Goal: Book appointment/travel/reservation

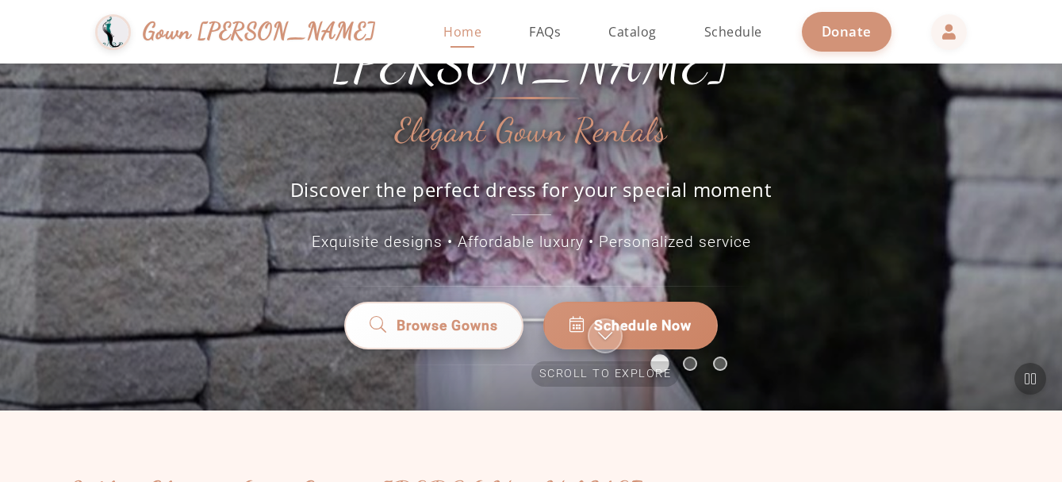
scroll to position [156, 0]
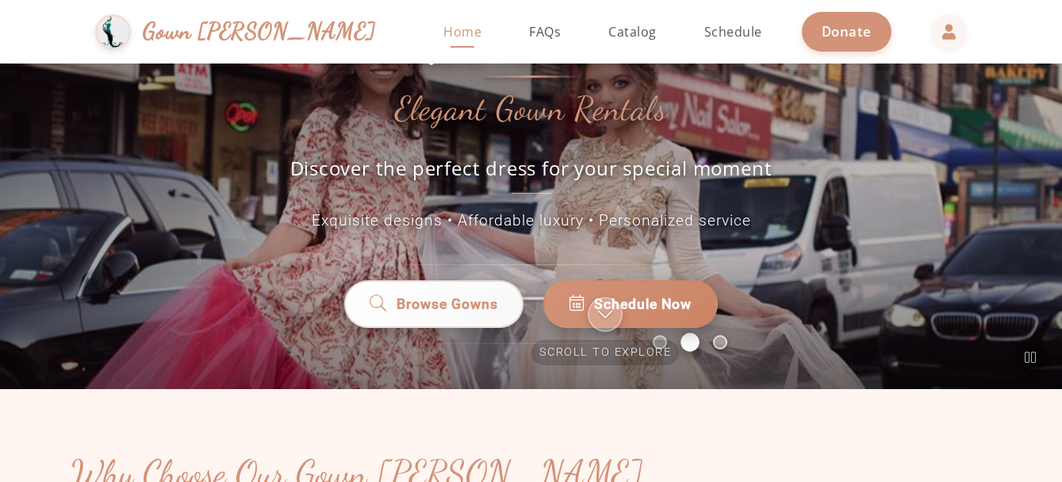
click at [869, 175] on div "Welcome to Simchas Rochel & Golda Elegant Gown Rentals Discover the perfect dre…" at bounding box center [532, 81] width 714 height 304
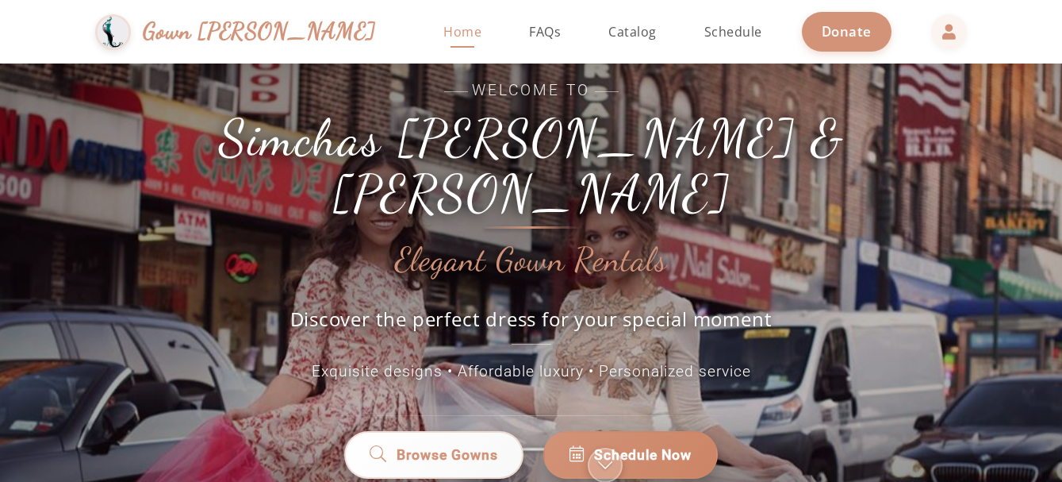
scroll to position [1, 0]
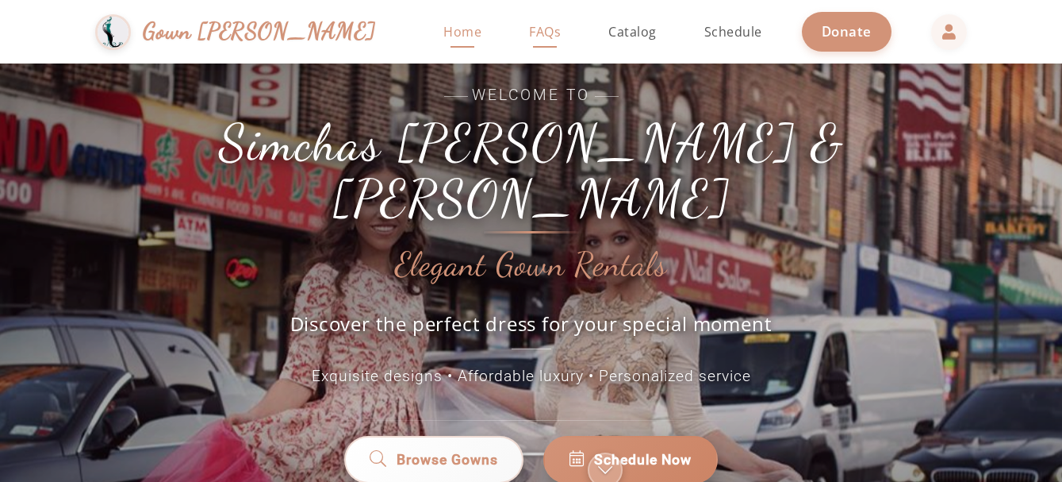
click at [529, 25] on span "FAQs" at bounding box center [545, 31] width 32 height 17
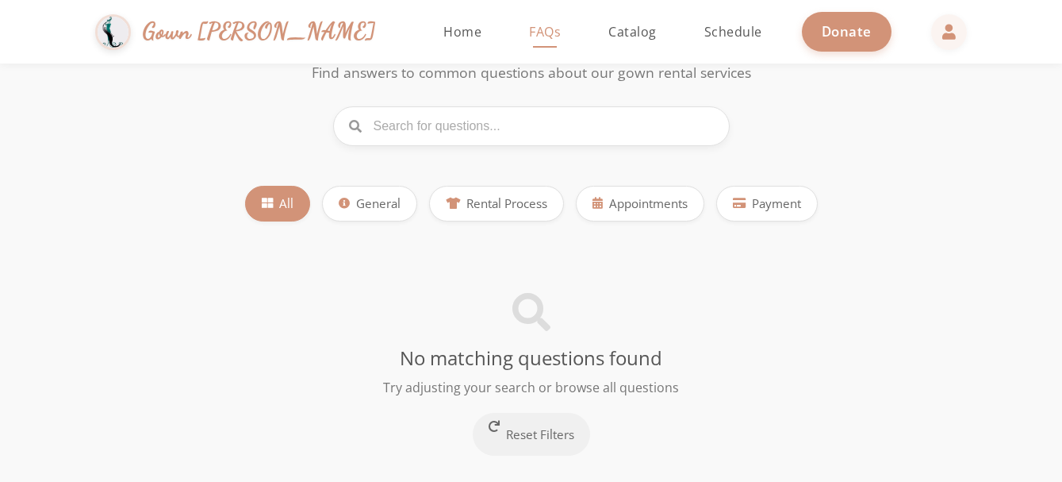
scroll to position [114, 0]
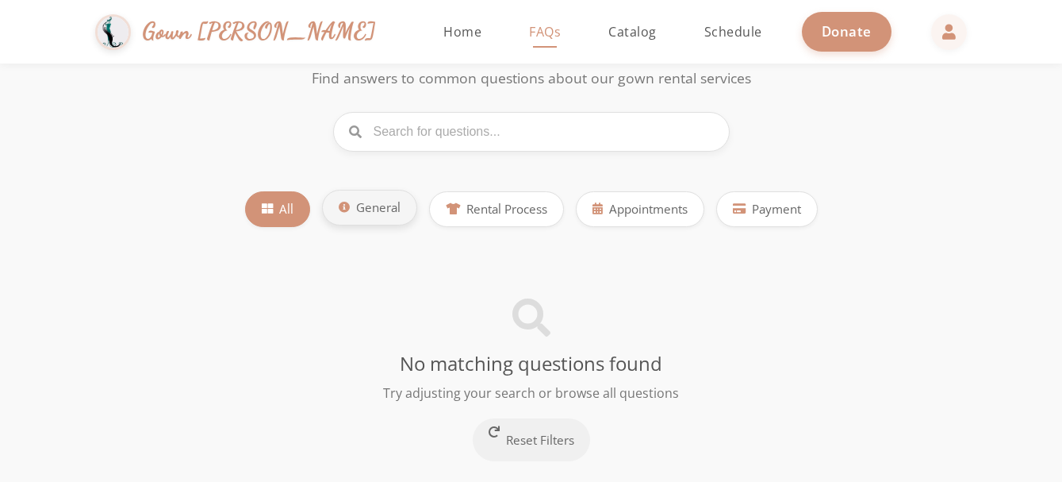
click at [382, 209] on span "General" at bounding box center [378, 207] width 44 height 18
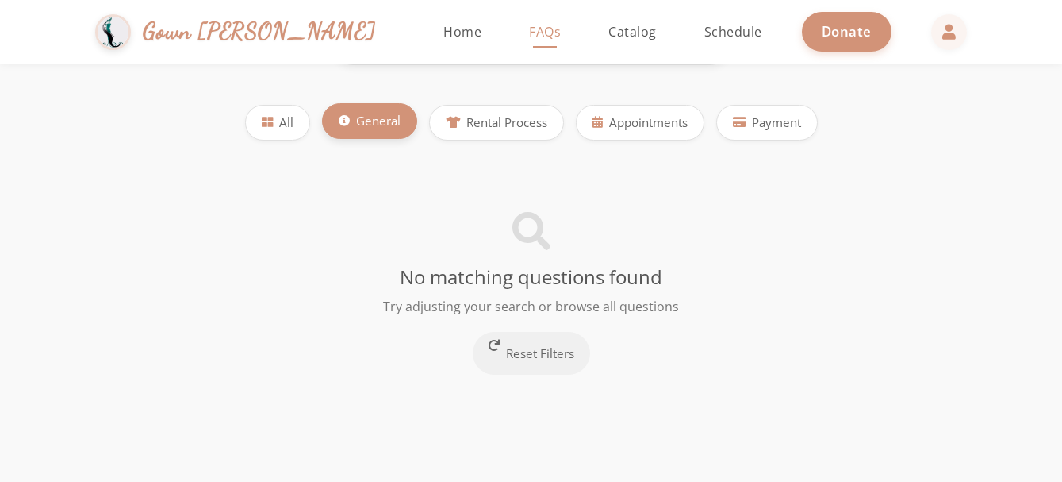
scroll to position [125, 0]
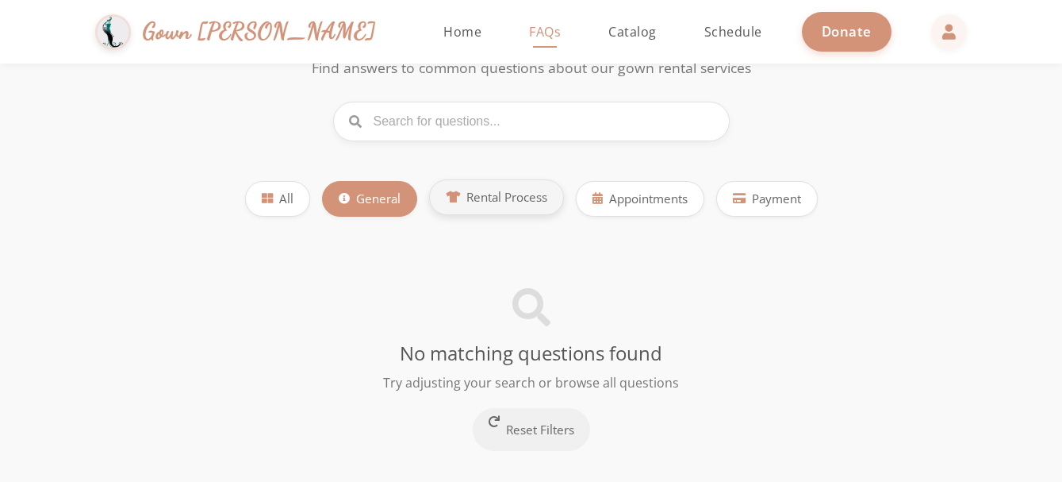
click at [516, 197] on span "Rental Process" at bounding box center [506, 197] width 81 height 18
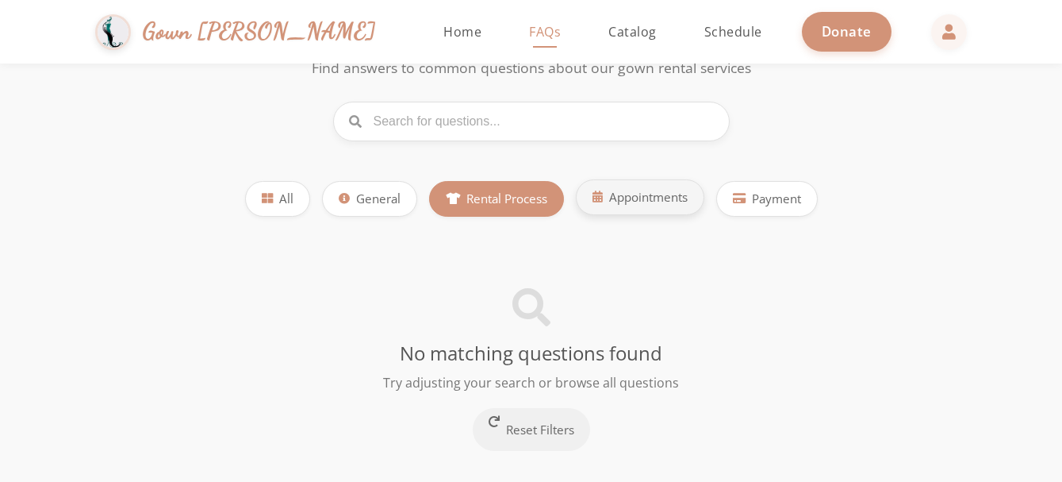
click at [650, 195] on span "Appointments" at bounding box center [648, 197] width 79 height 18
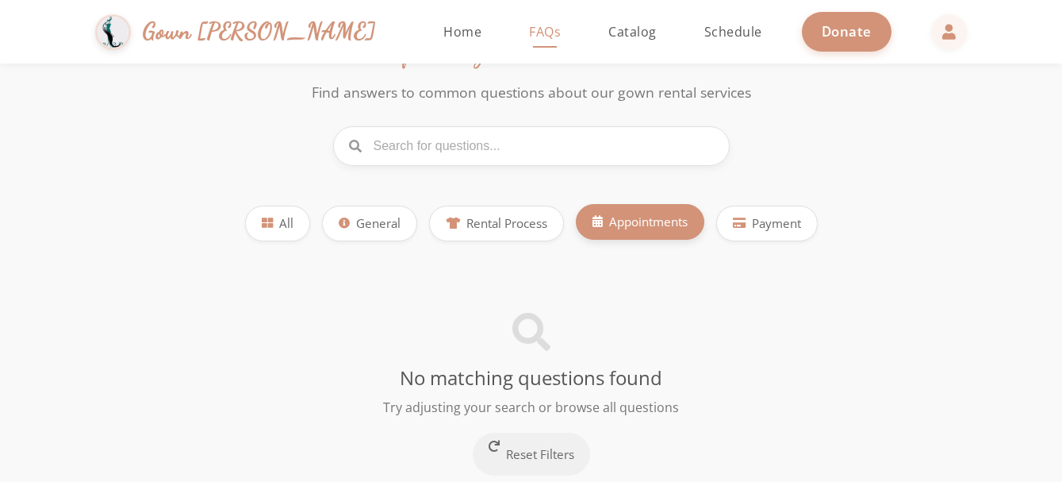
scroll to position [0, 0]
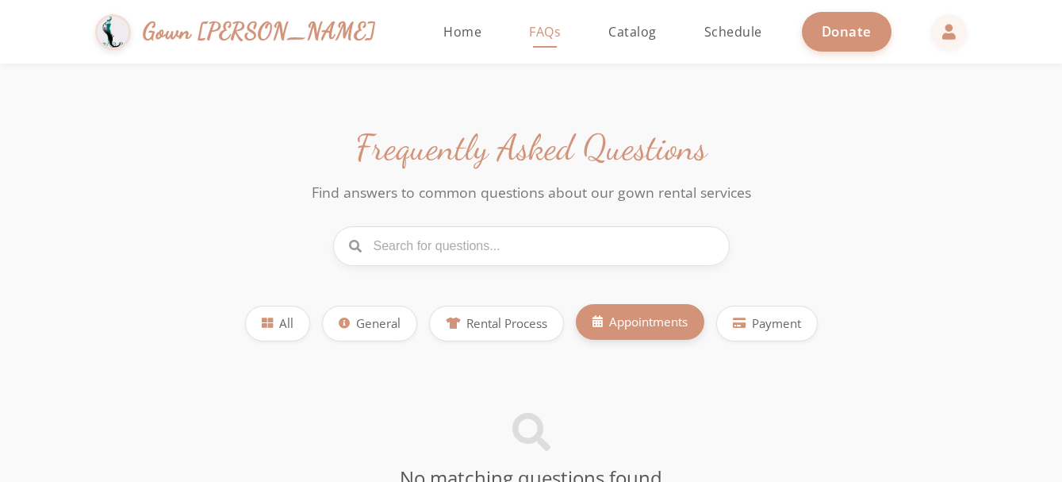
click at [704, 25] on span "Schedule" at bounding box center [733, 31] width 58 height 17
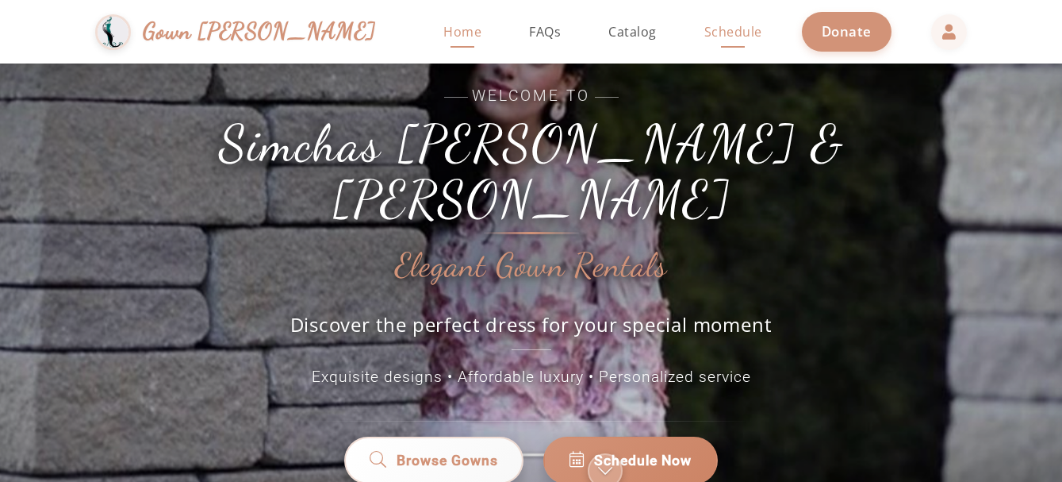
click at [704, 31] on span "Schedule" at bounding box center [733, 31] width 58 height 17
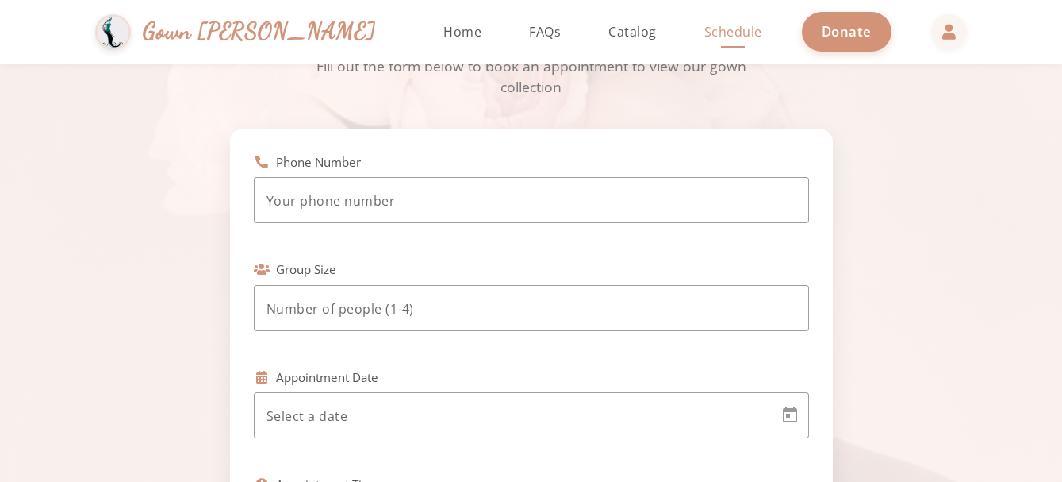
scroll to position [111, 0]
click at [434, 203] on input "tel" at bounding box center [532, 199] width 530 height 19
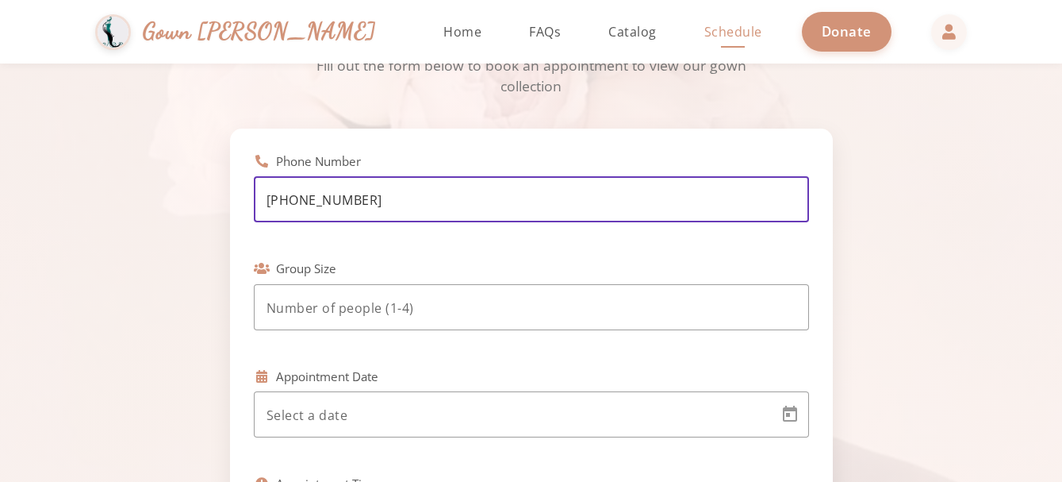
type input "(917) 704-9822"
click at [416, 302] on input "number" at bounding box center [532, 307] width 530 height 19
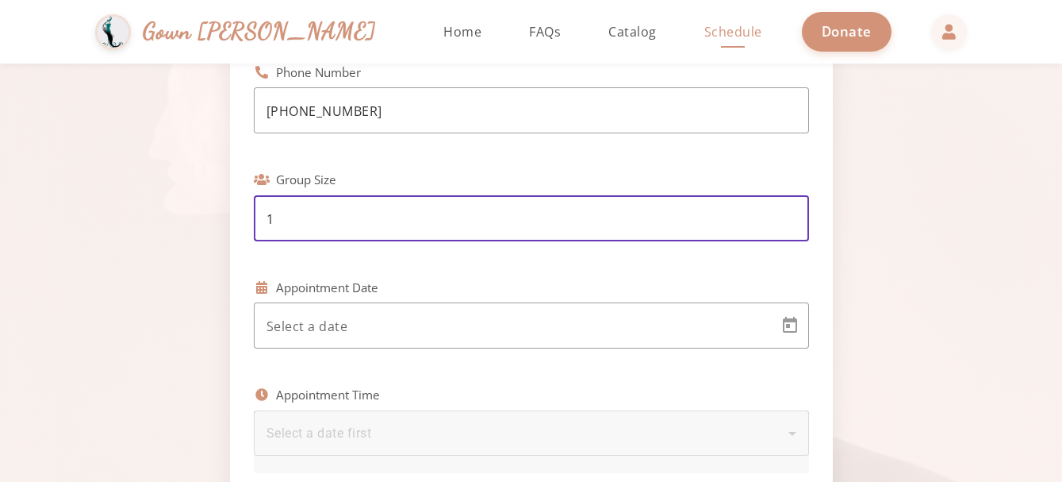
scroll to position [201, 0]
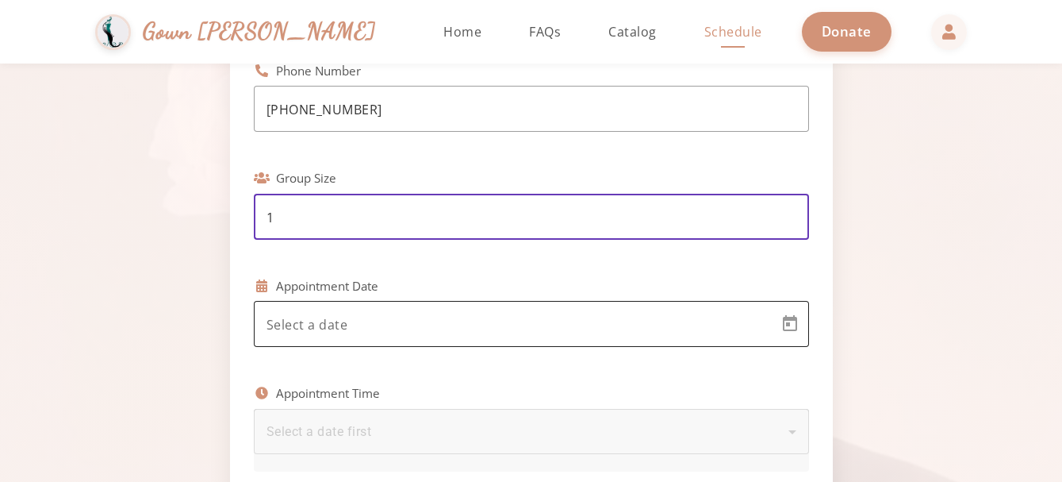
type input "1"
click at [749, 328] on body "Simchas Rochel & Golda Gown Gmach Home Return to homepage Catalog Browse our go…" at bounding box center [531, 241] width 1062 height 482
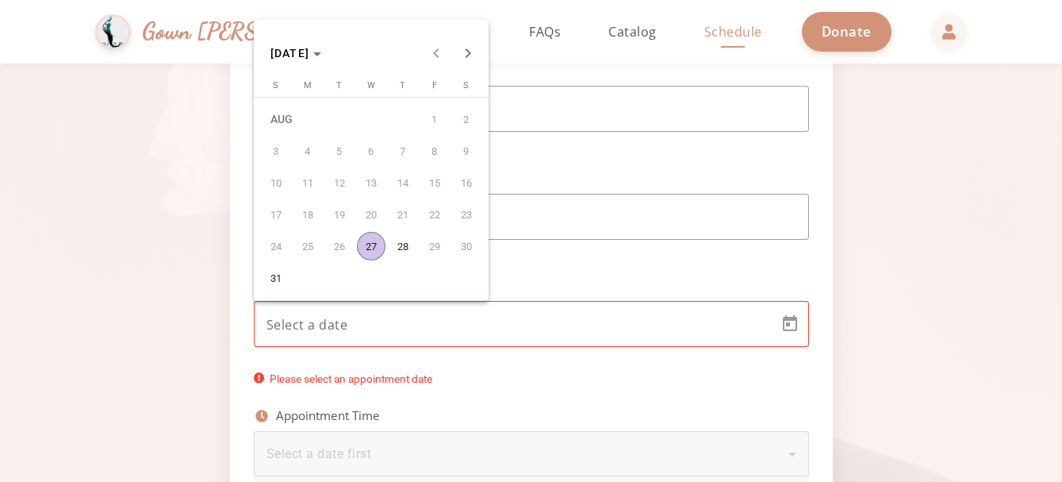
click at [399, 246] on span "28" at bounding box center [403, 246] width 29 height 29
type input "8/28/2025"
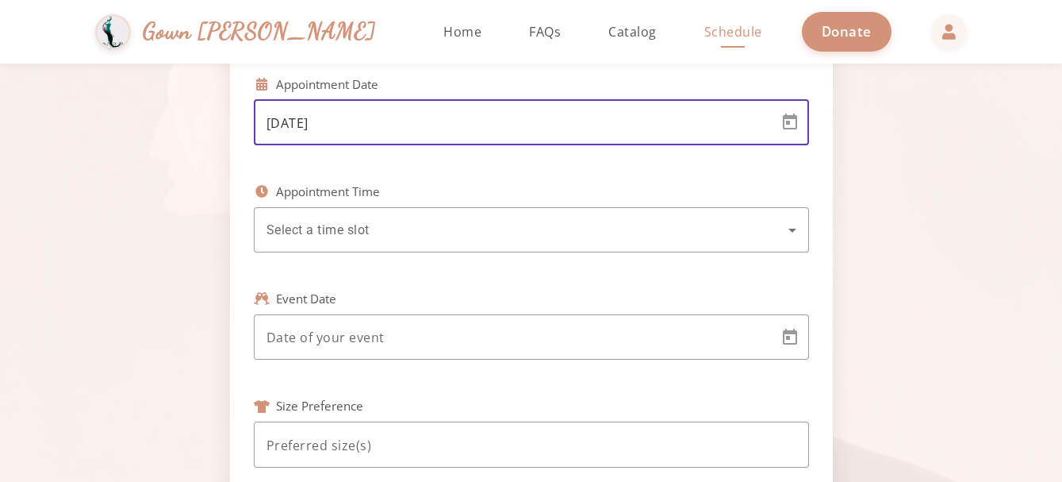
scroll to position [407, 0]
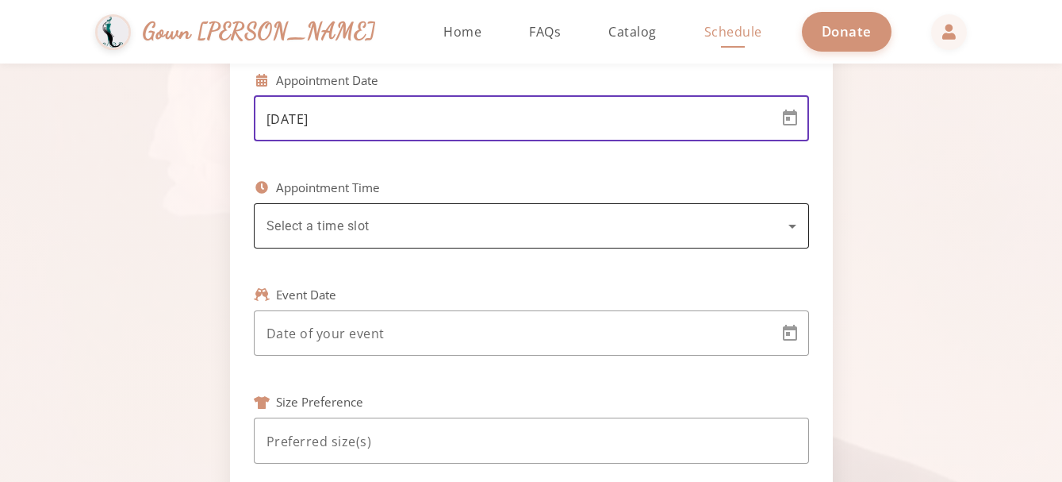
click at [792, 226] on icon at bounding box center [793, 226] width 8 height 4
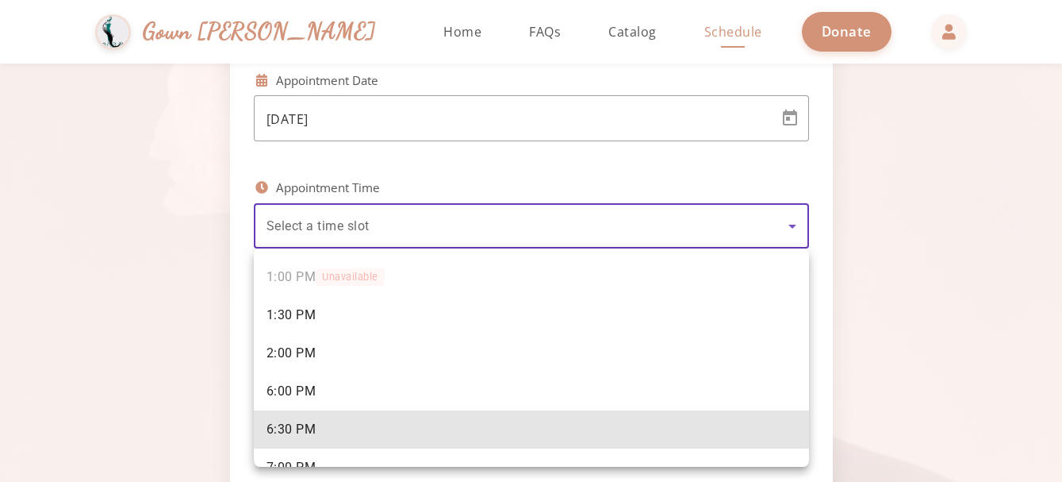
scroll to position [0, 0]
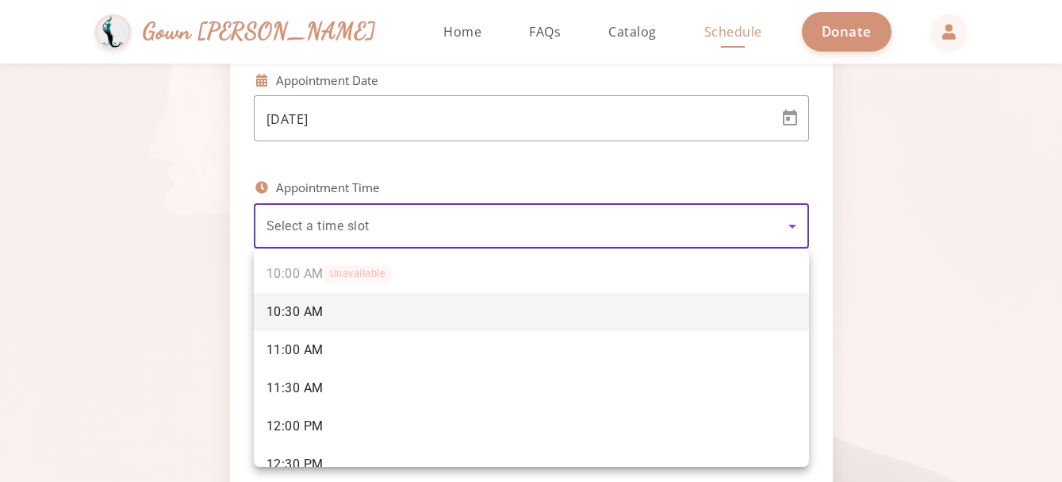
click at [786, 121] on div at bounding box center [531, 241] width 1062 height 482
